Goal: Information Seeking & Learning: Find contact information

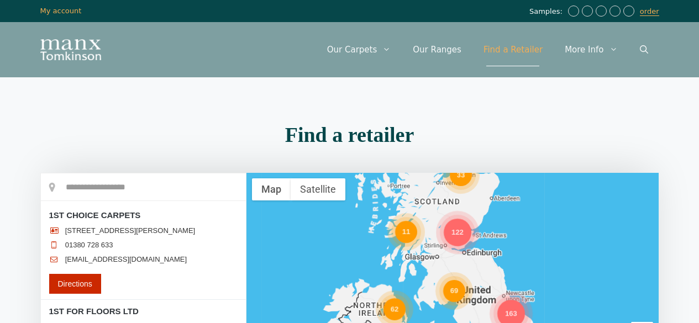
scroll to position [387, 0]
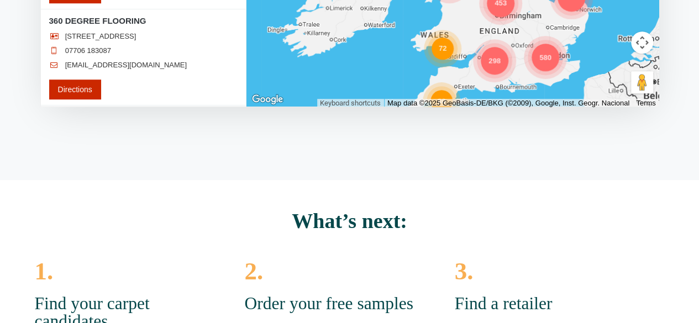
click at [540, 61] on div "580" at bounding box center [546, 58] width 28 height 28
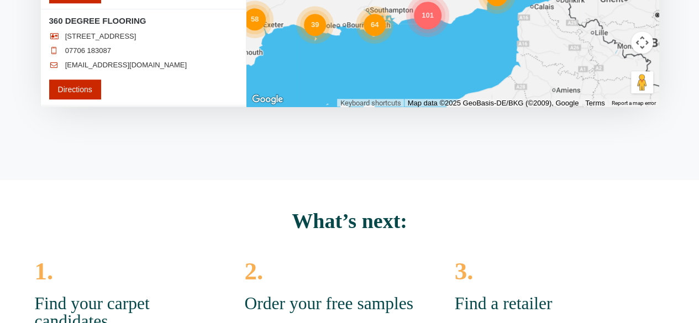
scroll to position [166, 0]
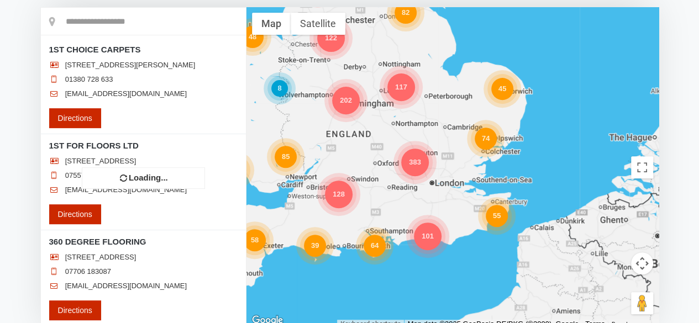
click at [416, 169] on div "128 202 383 74 101 64 111 85 55 48 122 23 82 117 45 30 58 8 39 2 8" at bounding box center [453, 167] width 413 height 321
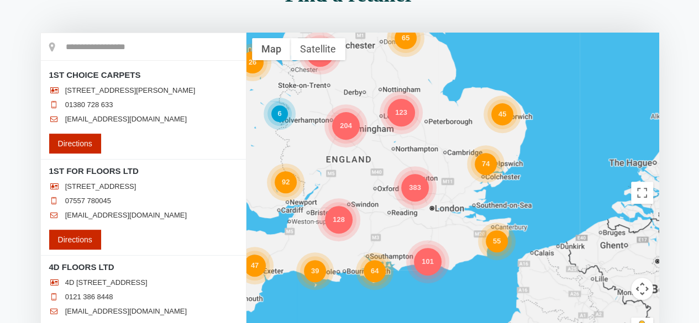
scroll to position [276, 0]
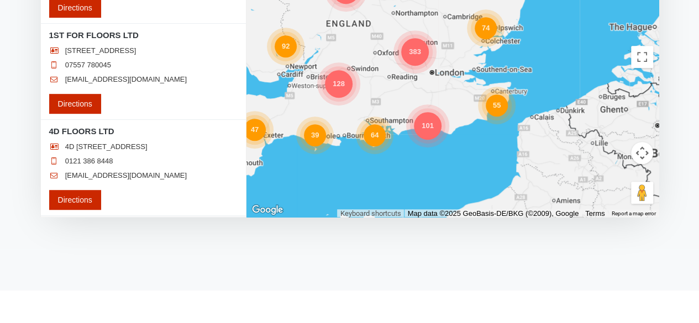
click at [411, 57] on div "383" at bounding box center [415, 52] width 28 height 28
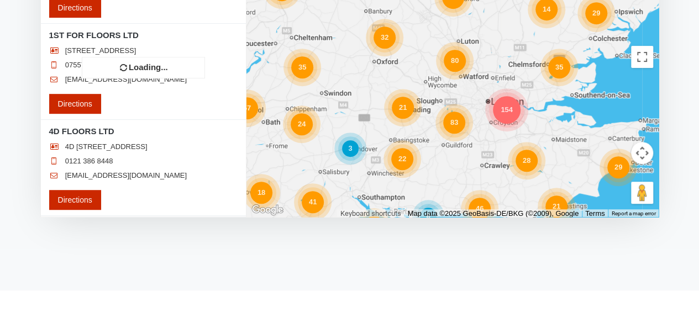
drag, startPoint x: 469, startPoint y: 114, endPoint x: 508, endPoint y: 110, distance: 39.0
click at [400, 83] on div "24 41 98 80 154 83 29 57 46 16 40 33 9 35 12 45 21 29 9 75 20 33 22 35 28 18 16…" at bounding box center [453, 57] width 413 height 321
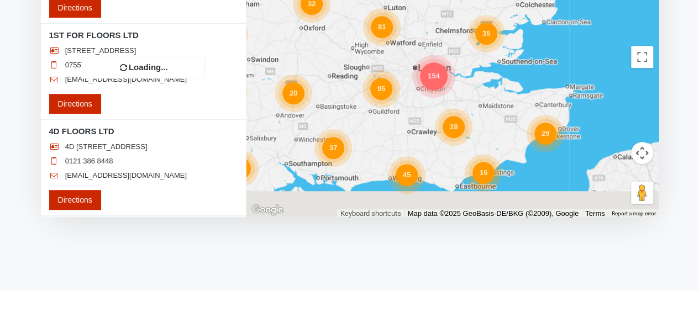
scroll to position [0, 0]
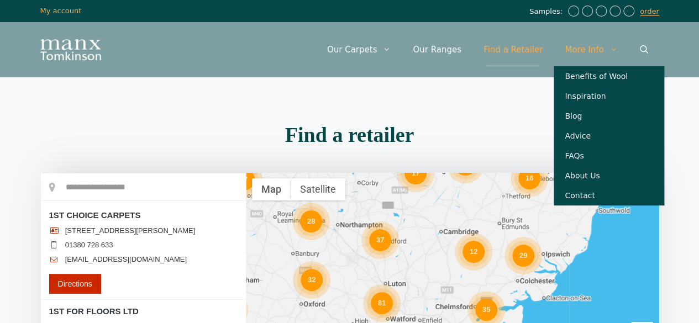
click at [469, 147] on div "Find a retailer Loading..." at bounding box center [350, 322] width 630 height 407
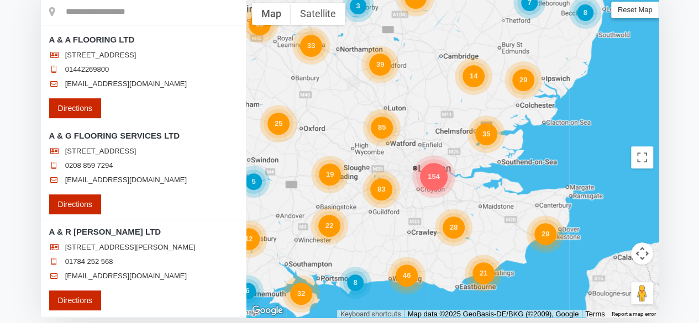
scroll to position [276, 0]
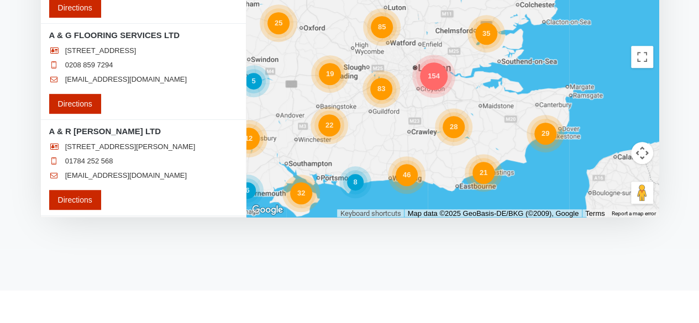
click at [430, 77] on div "154" at bounding box center [434, 76] width 28 height 28
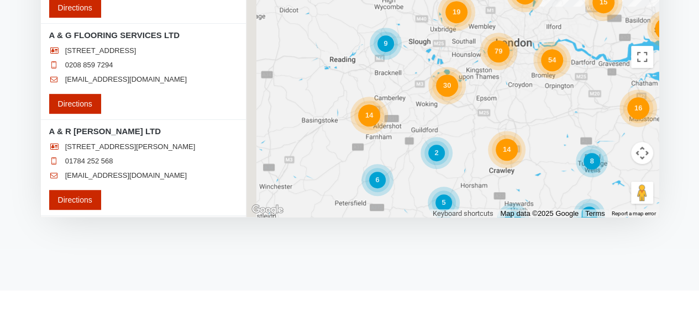
drag, startPoint x: 379, startPoint y: 92, endPoint x: 495, endPoint y: 103, distance: 116.6
click at [495, 103] on div "23 54 30 10 47 12 16 79 8 6 14 8 5 2 8 7 3 7 7 14 3 9 19 14 15 9 4 2 2" at bounding box center [453, 57] width 413 height 321
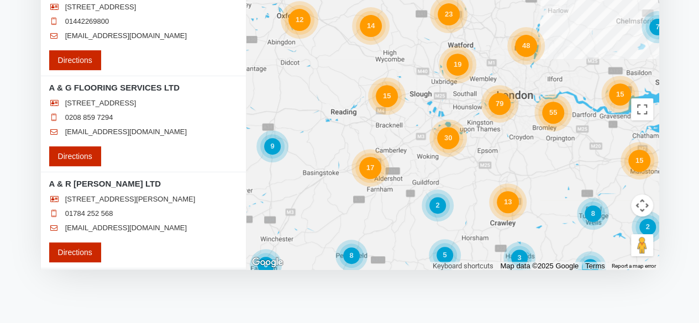
scroll to position [221, 0]
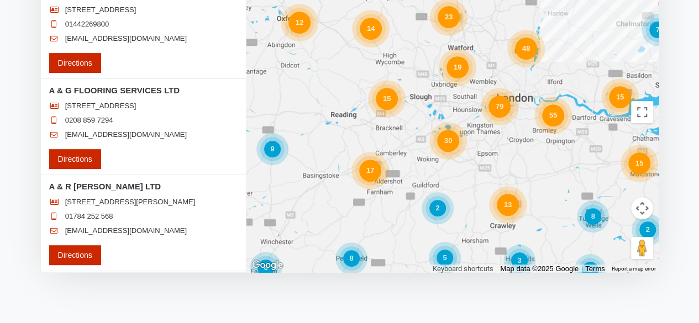
click at [497, 107] on div "79" at bounding box center [500, 107] width 22 height 22
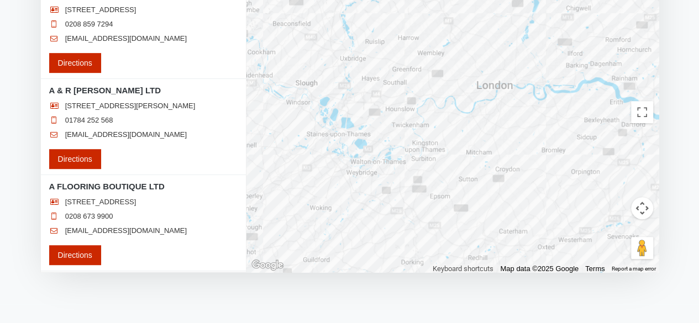
click at [407, 138] on div at bounding box center [453, 112] width 413 height 321
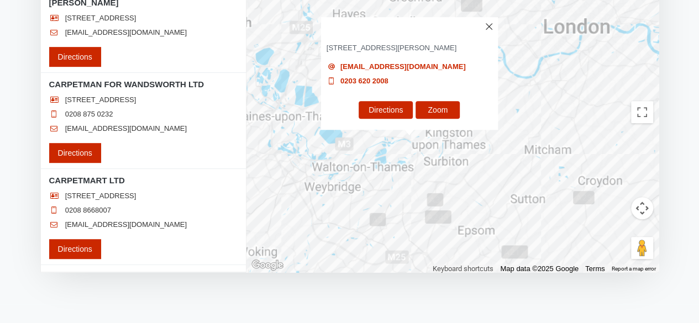
scroll to position [11004, 0]
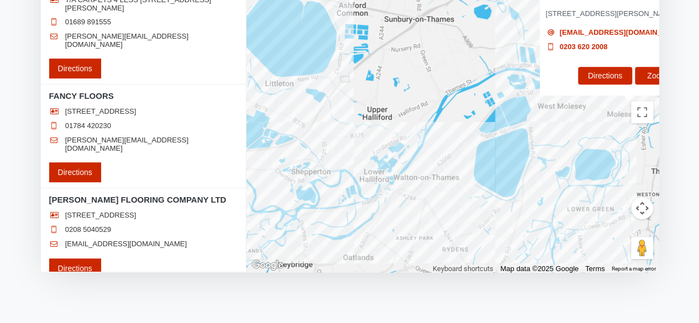
drag, startPoint x: 353, startPoint y: 180, endPoint x: 530, endPoint y: 154, distance: 178.9
click at [530, 154] on div "EURO CARPET [STREET_ADDRESS][PERSON_NAME] [EMAIL_ADDRESS][DOMAIN_NAME] 0203 620…" at bounding box center [453, 112] width 413 height 321
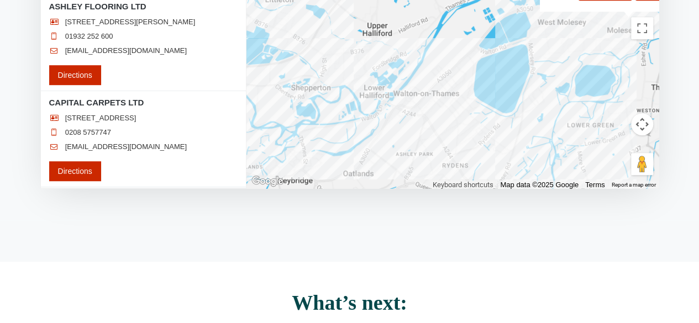
scroll to position [332, 0]
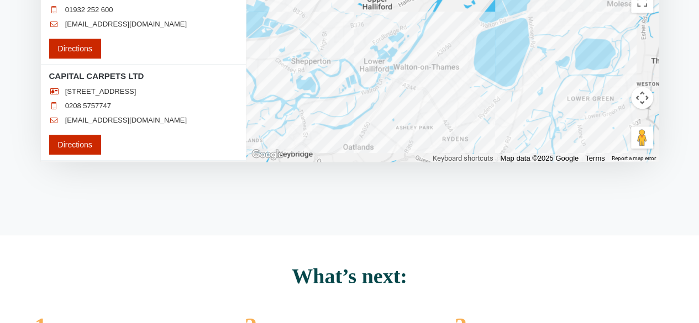
click at [319, 23] on div "EURO CARPET [STREET_ADDRESS][PERSON_NAME] [EMAIL_ADDRESS][DOMAIN_NAME] 0203 620…" at bounding box center [453, 1] width 413 height 321
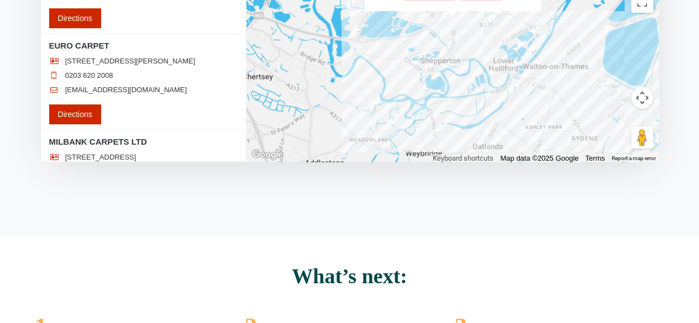
scroll to position [257, 0]
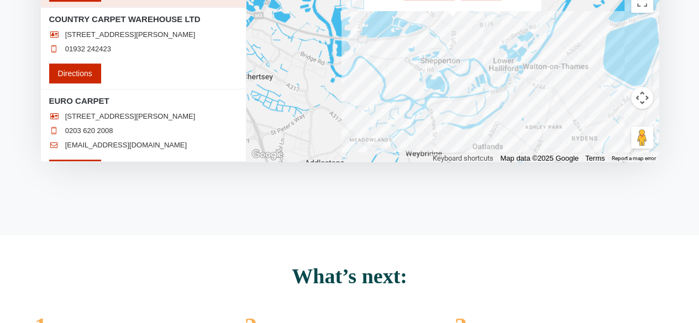
click at [449, 23] on div "CLOFLOOR LTD T/A SHEPPERTON CARPET CENTRE [STREET_ADDRESS] [EMAIL_ADDRESS][DOMA…" at bounding box center [453, 1] width 413 height 321
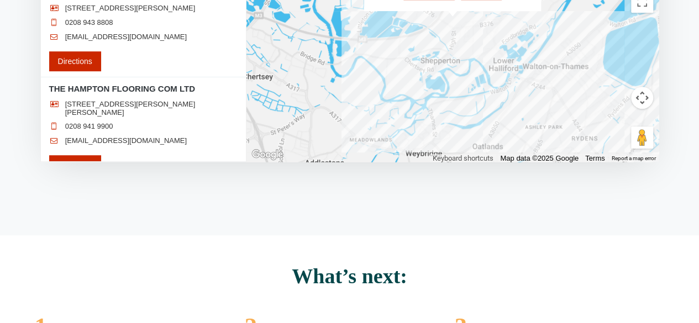
scroll to position [221, 0]
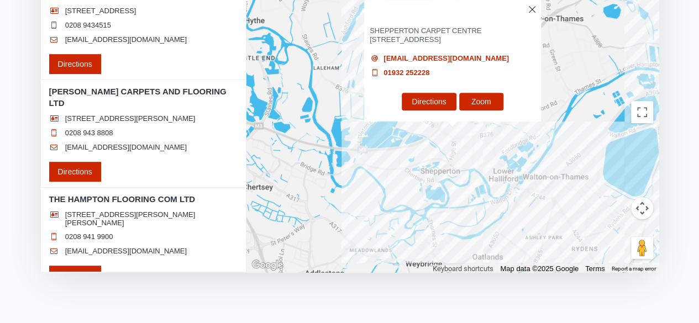
click at [540, 173] on div "CLOFLOOR LTD T/A SHEPPERTON CARPET CENTRE [STREET_ADDRESS] [EMAIL_ADDRESS][DOMA…" at bounding box center [453, 112] width 413 height 321
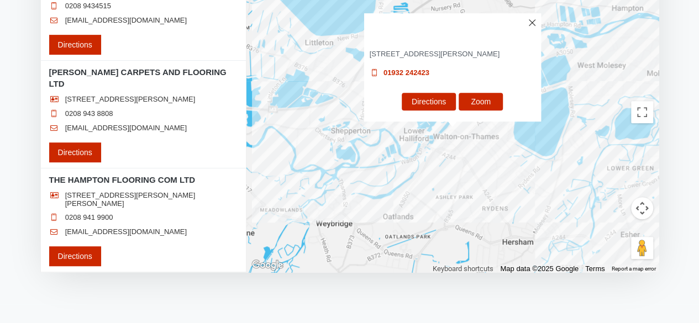
click at [69, 163] on link "Directions" at bounding box center [75, 153] width 52 height 20
type input "**********"
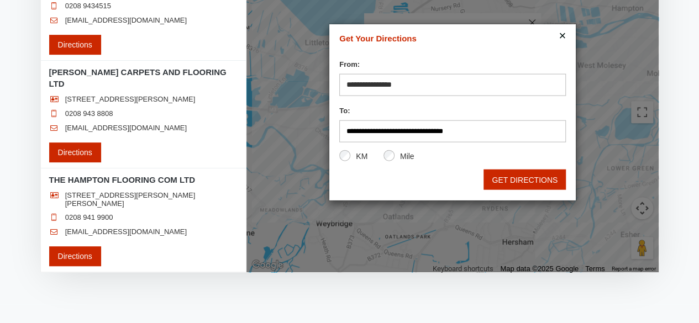
click at [563, 35] on button "×" at bounding box center [562, 36] width 7 height 7
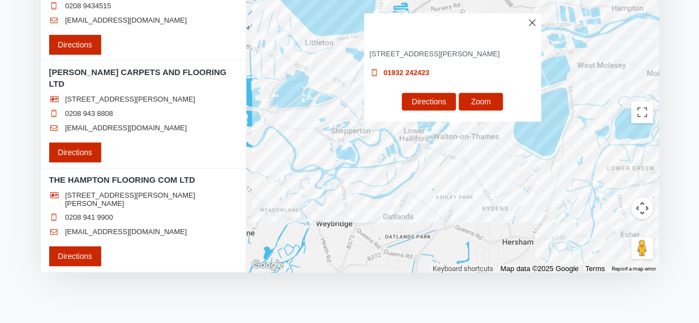
click at [338, 210] on div "COUNTRY CARPET WAREHOUSE LTD [STREET_ADDRESS][PERSON_NAME] 01932 242423 Directi…" at bounding box center [453, 112] width 413 height 321
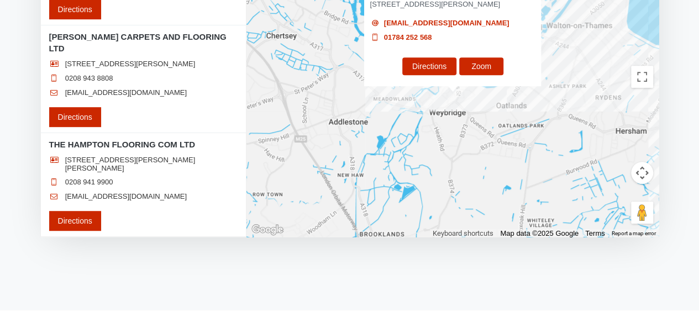
scroll to position [166, 0]
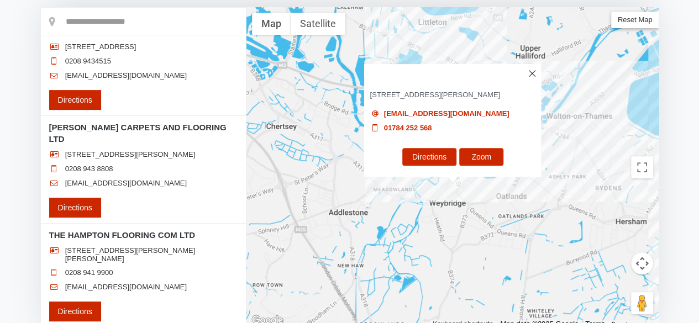
click at [531, 70] on img at bounding box center [533, 73] width 7 height 7
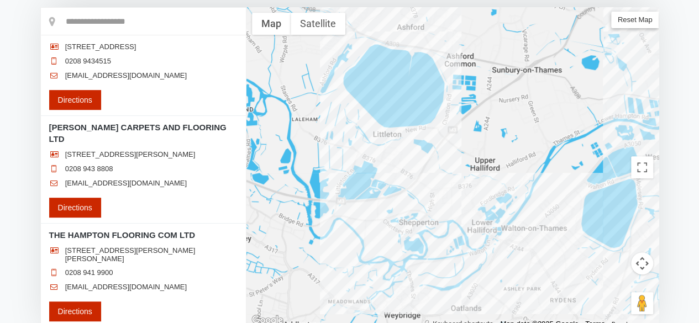
drag, startPoint x: 451, startPoint y: 107, endPoint x: 406, endPoint y: 220, distance: 122.1
click at [406, 220] on div at bounding box center [453, 167] width 413 height 321
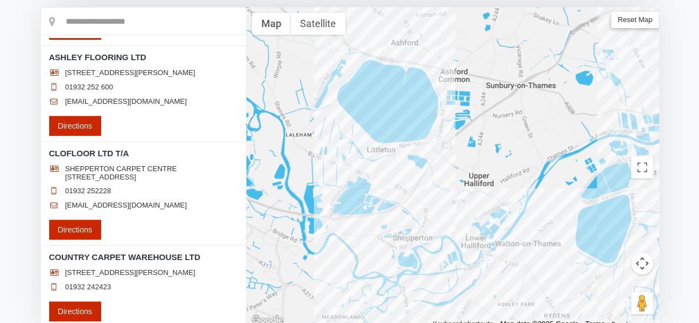
scroll to position [0, 0]
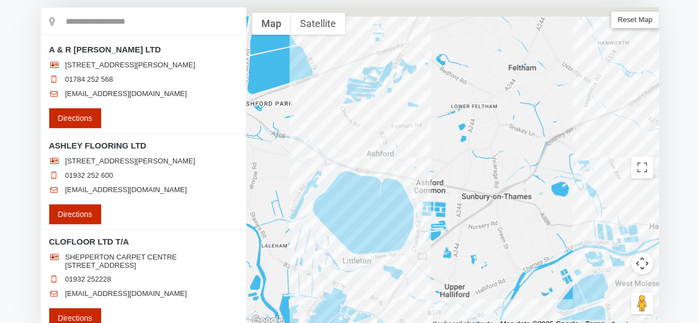
drag, startPoint x: 504, startPoint y: 122, endPoint x: 471, endPoint y: 254, distance: 135.6
click at [471, 255] on div at bounding box center [453, 167] width 413 height 321
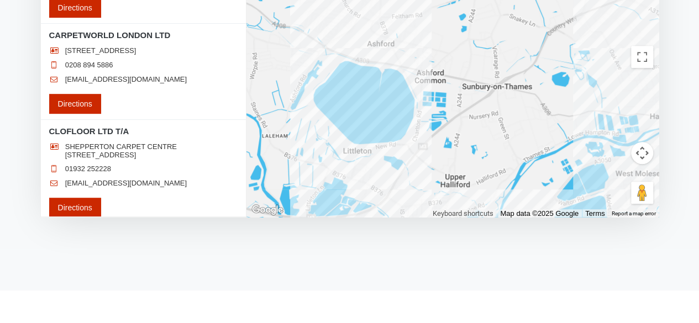
scroll to position [166, 0]
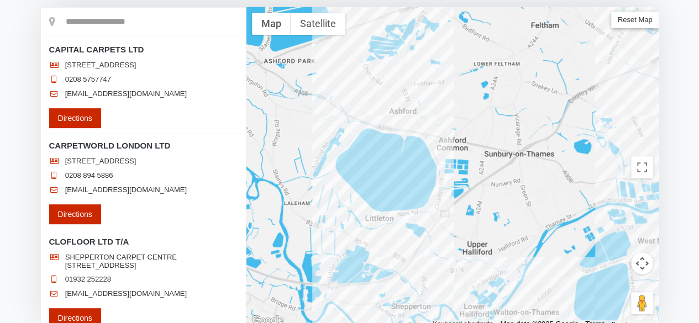
drag, startPoint x: 461, startPoint y: 145, endPoint x: 481, endPoint y: 102, distance: 47.0
click at [481, 102] on div at bounding box center [453, 167] width 413 height 321
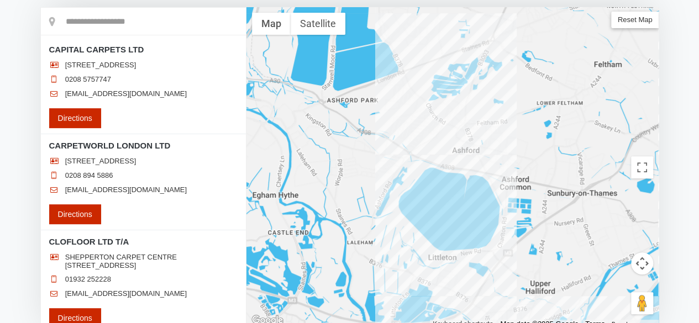
drag, startPoint x: 574, startPoint y: 143, endPoint x: 635, endPoint y: 183, distance: 72.7
click at [635, 183] on div at bounding box center [453, 167] width 413 height 321
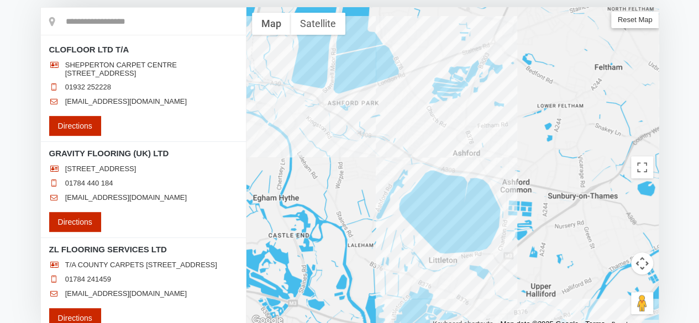
click at [451, 116] on div at bounding box center [453, 167] width 413 height 321
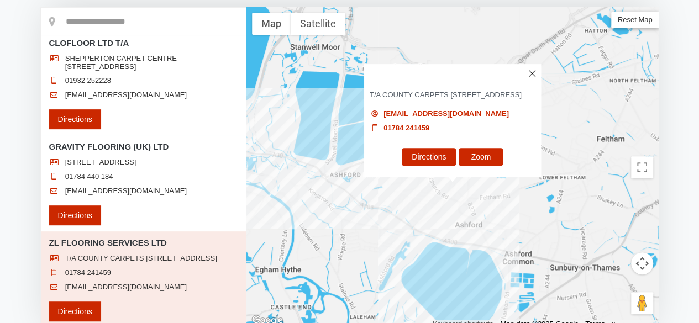
scroll to position [221, 0]
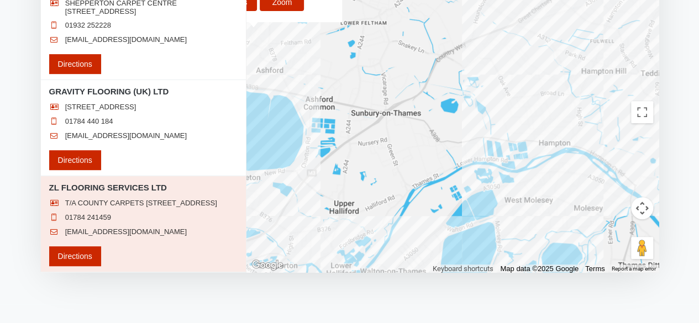
drag, startPoint x: 545, startPoint y: 182, endPoint x: 344, endPoint y: 82, distance: 224.0
click at [344, 82] on div "ZL FLOORING SERVICES LTD [STREET_ADDRESS] [EMAIL_ADDRESS][DOMAIN_NAME] 01784 24…" at bounding box center [453, 112] width 413 height 321
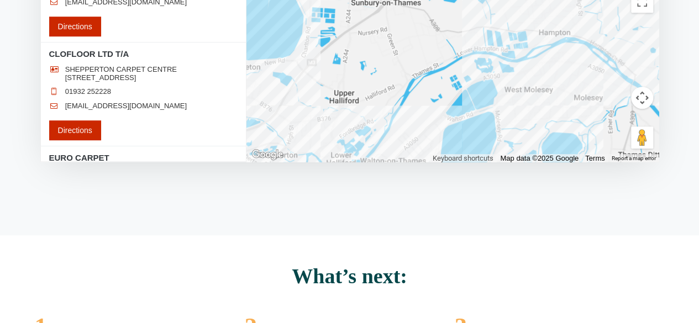
scroll to position [0, 0]
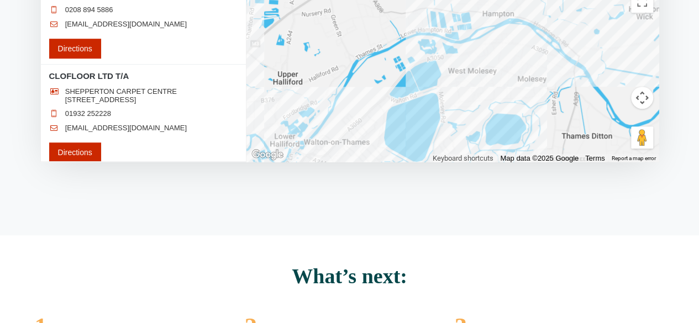
drag, startPoint x: 500, startPoint y: 92, endPoint x: 442, endPoint y: 74, distance: 60.5
click at [442, 74] on div "ZL FLOORING SERVICES LTD [STREET_ADDRESS] [EMAIL_ADDRESS][DOMAIN_NAME] 01784 24…" at bounding box center [453, 1] width 413 height 321
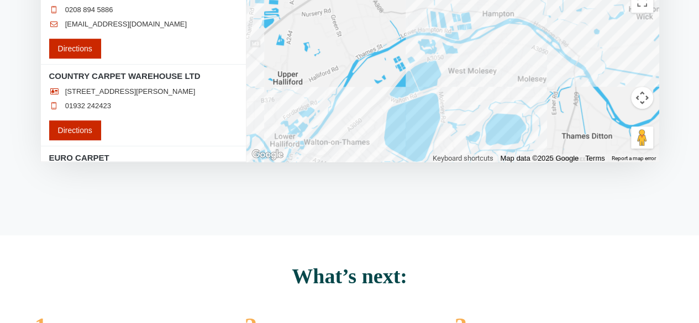
click at [543, 71] on div "ZL FLOORING SERVICES LTD [STREET_ADDRESS] [EMAIL_ADDRESS][DOMAIN_NAME] 01784 24…" at bounding box center [453, 1] width 413 height 321
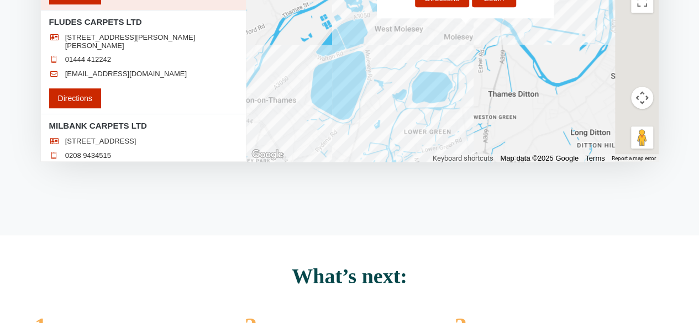
scroll to position [298, 0]
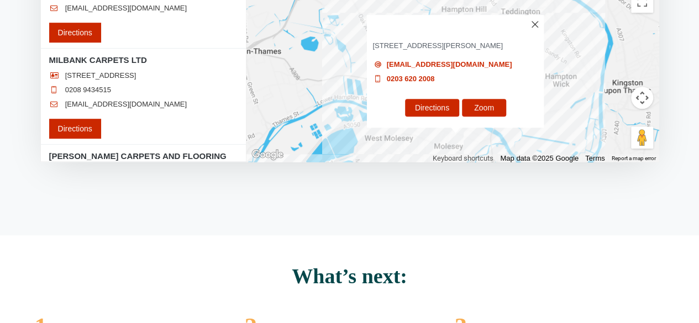
drag, startPoint x: 440, startPoint y: 81, endPoint x: 442, endPoint y: 201, distance: 119.5
click at [442, 201] on div "Find a retailer Loading..." at bounding box center [349, 235] width 699 height 897
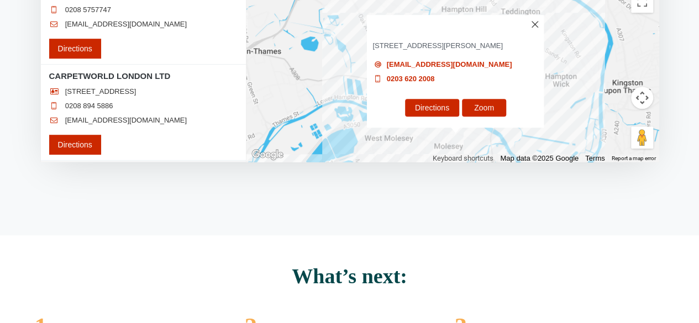
scroll to position [0, 0]
click at [539, 27] on h3 "EURO CARPET" at bounding box center [455, 24] width 177 height 18
click at [535, 23] on img at bounding box center [535, 24] width 7 height 7
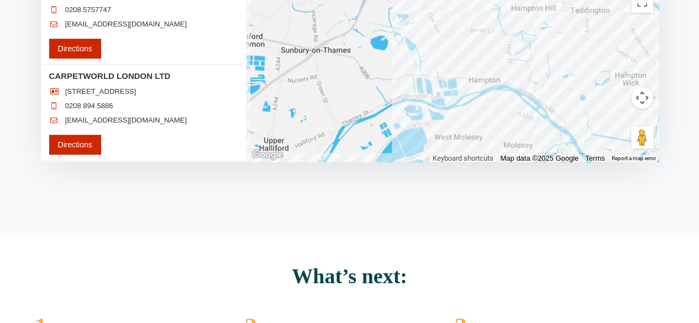
drag, startPoint x: 428, startPoint y: 46, endPoint x: 500, endPoint y: 45, distance: 71.9
click at [500, 45] on div at bounding box center [453, 1] width 413 height 321
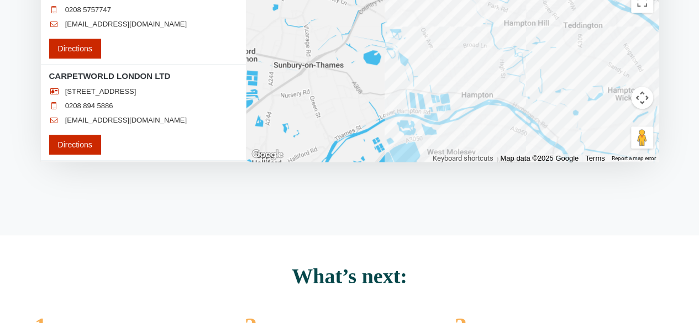
drag, startPoint x: 503, startPoint y: 36, endPoint x: 483, endPoint y: 71, distance: 40.6
click at [483, 71] on div at bounding box center [453, 1] width 413 height 321
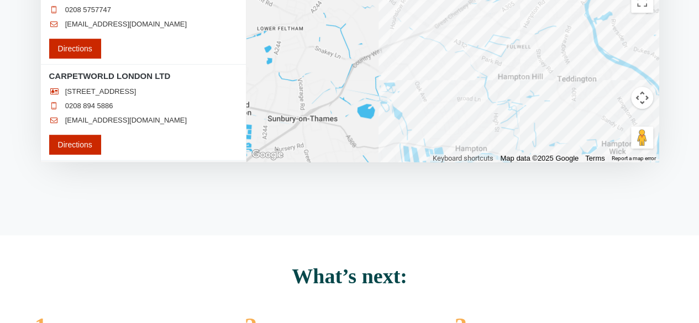
drag, startPoint x: 437, startPoint y: 21, endPoint x: 445, endPoint y: 55, distance: 35.3
click at [445, 55] on div at bounding box center [453, 1] width 413 height 321
click at [431, 32] on div at bounding box center [453, 1] width 413 height 321
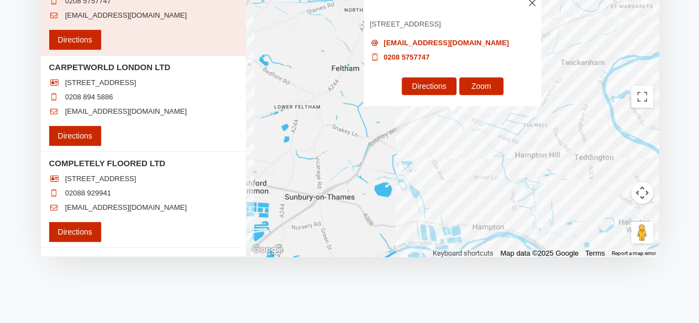
scroll to position [221, 0]
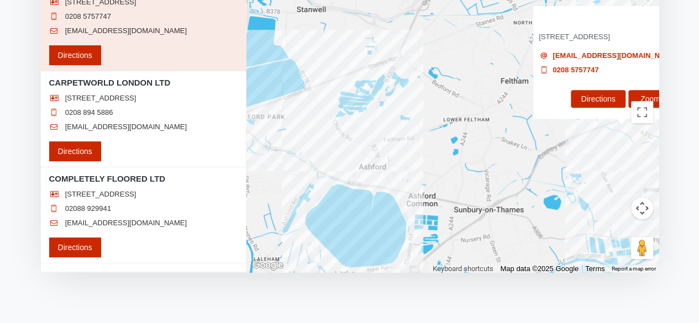
drag, startPoint x: 429, startPoint y: 177, endPoint x: 603, endPoint y: 173, distance: 173.7
click at [603, 173] on div "CAPITAL CARPETS LTD [STREET_ADDRESS] [EMAIL_ADDRESS][DOMAIN_NAME] 0208 5757747 …" at bounding box center [453, 112] width 413 height 321
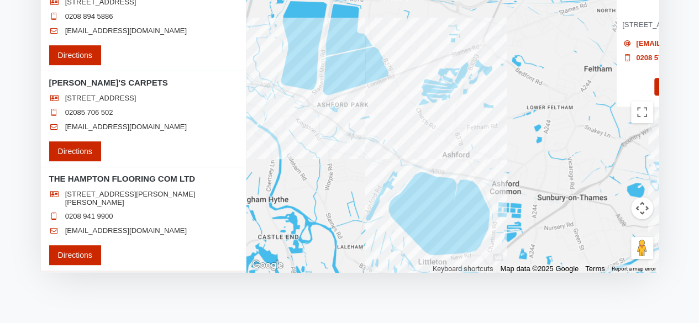
scroll to position [0, 0]
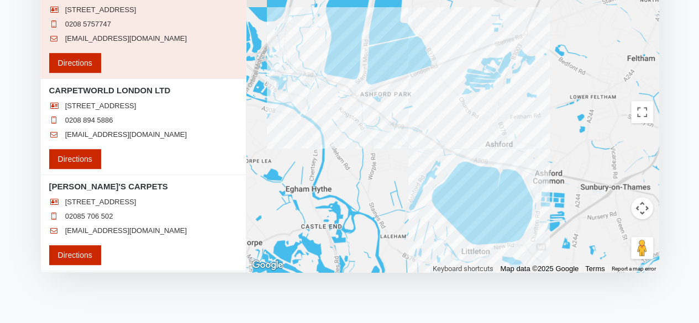
drag, startPoint x: 380, startPoint y: 169, endPoint x: 512, endPoint y: 145, distance: 134.3
click at [512, 145] on div "CAPITAL CARPETS LTD [STREET_ADDRESS] [EMAIL_ADDRESS][DOMAIN_NAME] 0208 5757747 …" at bounding box center [453, 112] width 413 height 321
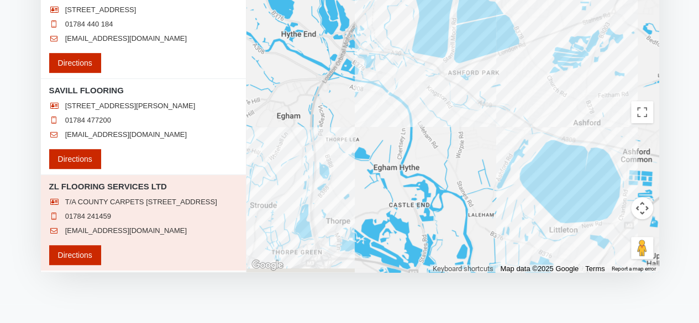
drag, startPoint x: 432, startPoint y: 191, endPoint x: 607, endPoint y: 147, distance: 180.2
click at [607, 147] on div "CAPITAL CARPETS LTD [STREET_ADDRESS] [EMAIL_ADDRESS][DOMAIN_NAME] 0208 5757747 …" at bounding box center [453, 112] width 413 height 321
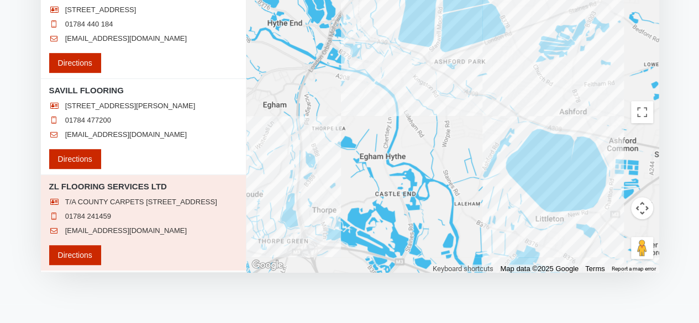
drag, startPoint x: 498, startPoint y: 170, endPoint x: 395, endPoint y: 180, distance: 103.3
click at [395, 180] on div "CAPITAL CARPETS LTD [STREET_ADDRESS] [EMAIL_ADDRESS][DOMAIN_NAME] 0208 5757747 …" at bounding box center [453, 112] width 413 height 321
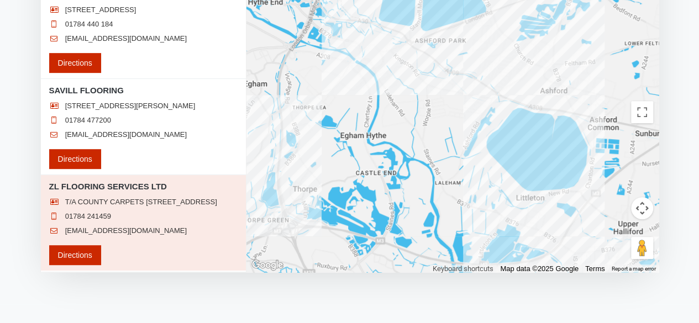
drag, startPoint x: 540, startPoint y: 121, endPoint x: 521, endPoint y: 100, distance: 28.6
click at [521, 100] on div "CAPITAL CARPETS LTD [STREET_ADDRESS] [EMAIL_ADDRESS][DOMAIN_NAME] 0208 5757747 …" at bounding box center [453, 112] width 413 height 321
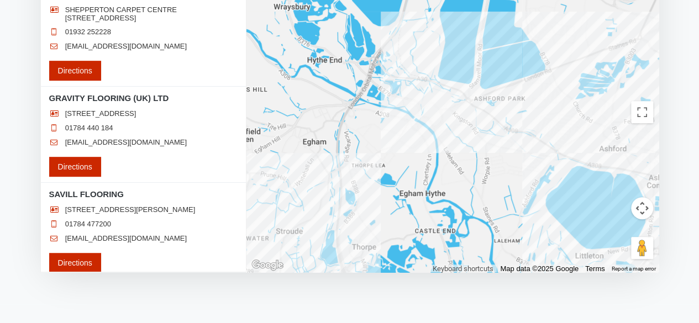
drag, startPoint x: 529, startPoint y: 163, endPoint x: 588, endPoint y: 221, distance: 82.9
click at [588, 221] on div "CAPITAL CARPETS LTD [STREET_ADDRESS] [EMAIL_ADDRESS][DOMAIN_NAME] 0208 5757747 …" at bounding box center [453, 112] width 413 height 321
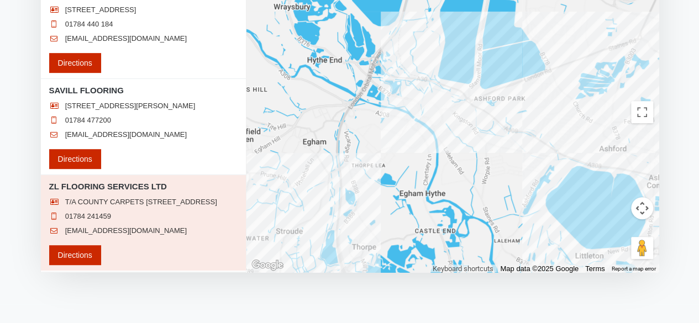
click at [409, 96] on div "CAPITAL CARPETS LTD [STREET_ADDRESS] [EMAIL_ADDRESS][DOMAIN_NAME] 0208 5757747 …" at bounding box center [453, 112] width 413 height 321
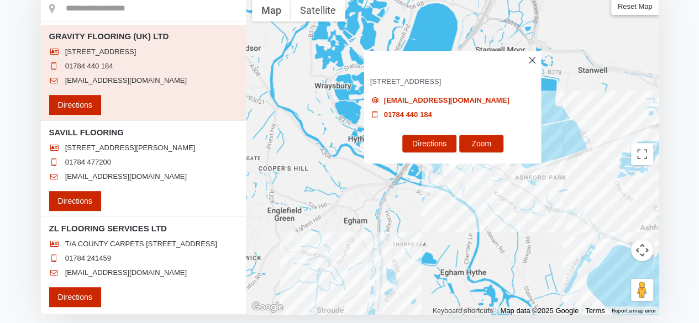
scroll to position [166, 0]
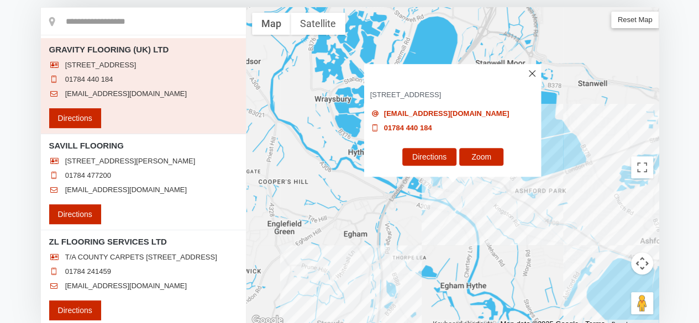
click at [437, 111] on link "[EMAIL_ADDRESS][DOMAIN_NAME]" at bounding box center [447, 113] width 126 height 9
click at [523, 104] on div "[STREET_ADDRESS]" at bounding box center [453, 98] width 182 height 14
drag, startPoint x: 489, startPoint y: 114, endPoint x: 399, endPoint y: 109, distance: 89.7
click at [399, 109] on div "[STREET_ADDRESS] [EMAIL_ADDRESS][DOMAIN_NAME] 01784 440 184 Directions Zoom" at bounding box center [453, 129] width 177 height 95
drag, startPoint x: 383, startPoint y: 116, endPoint x: 523, endPoint y: 114, distance: 139.9
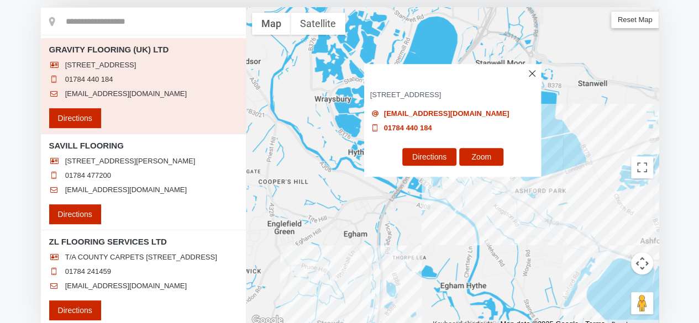
click at [523, 114] on div "[EMAIL_ADDRESS][DOMAIN_NAME]" at bounding box center [453, 113] width 166 height 9
